Goal: Task Accomplishment & Management: Use online tool/utility

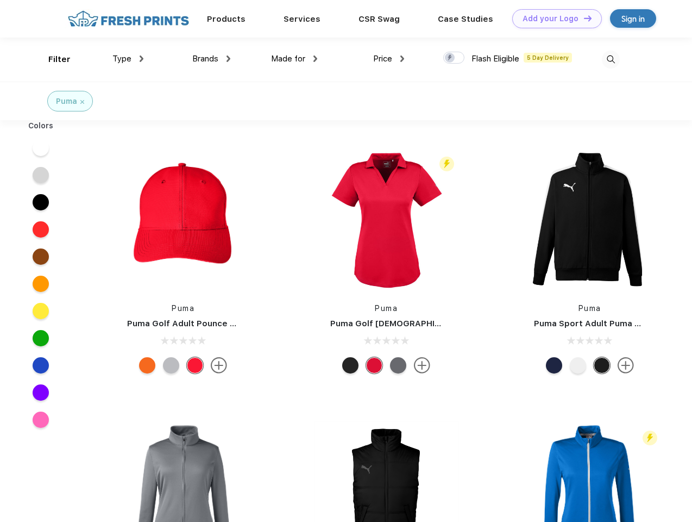
click at [553, 18] on link "Add your Logo Design Tool" at bounding box center [557, 18] width 90 height 19
click at [0, 0] on div "Design Tool" at bounding box center [0, 0] width 0 height 0
click at [583, 18] on link "Add your Logo Design Tool" at bounding box center [557, 18] width 90 height 19
click at [52, 59] on div "Filter" at bounding box center [59, 59] width 22 height 12
click at [128, 59] on span "Type" at bounding box center [121, 59] width 19 height 10
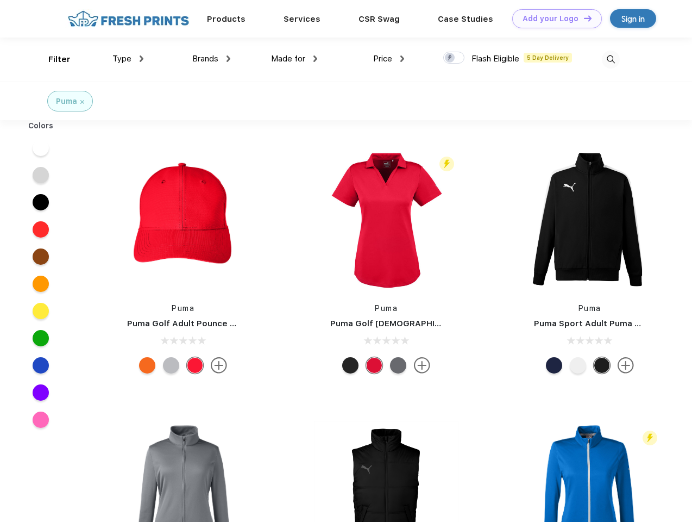
click at [211, 59] on span "Brands" at bounding box center [205, 59] width 26 height 10
click at [295, 59] on span "Made for" at bounding box center [288, 59] width 34 height 10
click at [389, 59] on span "Price" at bounding box center [382, 59] width 19 height 10
click at [454, 58] on div at bounding box center [453, 58] width 21 height 12
click at [451, 58] on input "checkbox" at bounding box center [446, 54] width 7 height 7
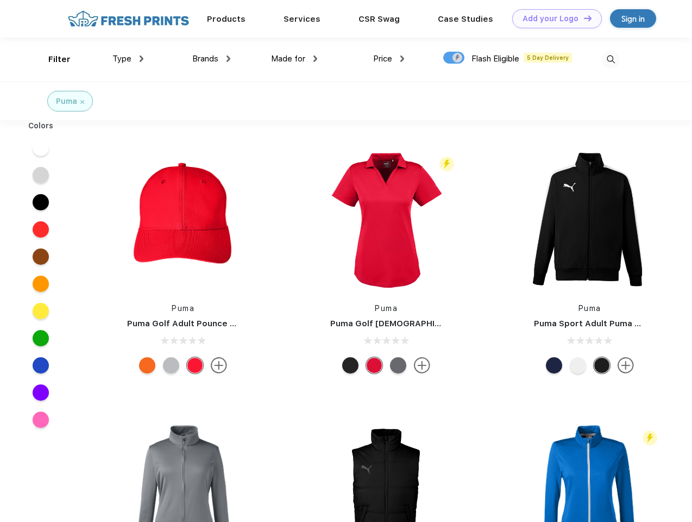
click at [611, 59] on img at bounding box center [611, 60] width 18 height 18
